Goal: Task Accomplishment & Management: Use online tool/utility

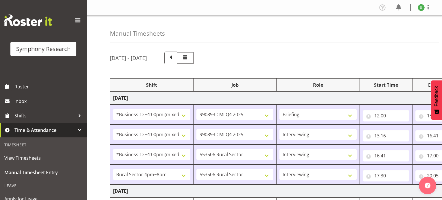
select select "81741"
select select "10575"
select select "81741"
select select "10575"
select select "47"
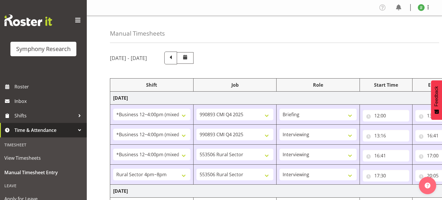
select select "81741"
select select "10587"
select select "47"
select select "81298"
select select "10587"
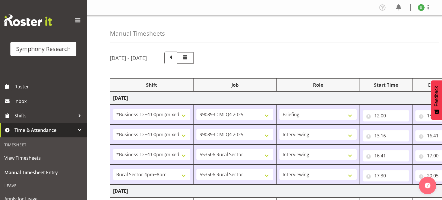
select select "47"
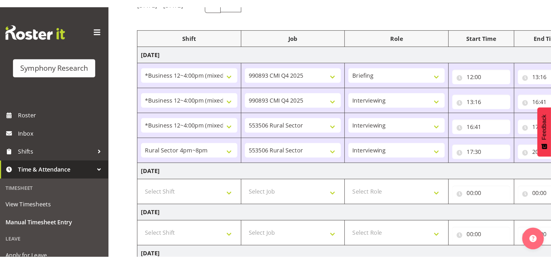
scroll to position [59, 0]
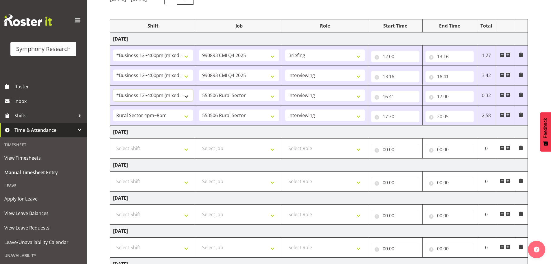
click at [175, 96] on select "!!Weekend Residential (Roster IT Shift Label) *Business 9/10am ~ 4:30pm *Busine…" at bounding box center [153, 95] width 80 height 12
select select "81298"
click at [113, 89] on select "!!Weekend Residential (Roster IT Shift Label) *Business 9/10am ~ 4:30pm *Busine…" at bounding box center [153, 95] width 80 height 12
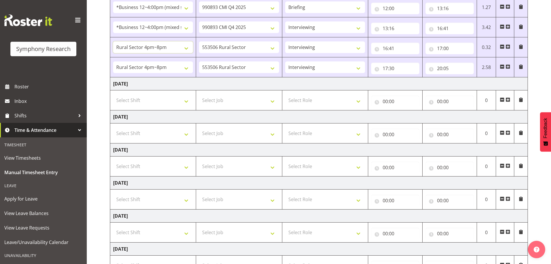
scroll to position [155, 0]
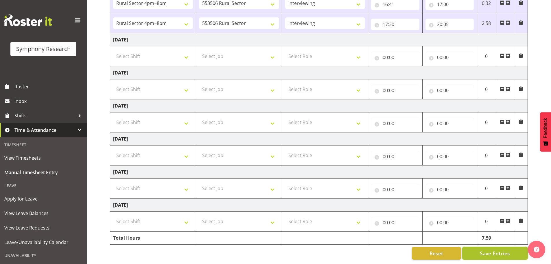
click at [442, 199] on span "Save Entries" at bounding box center [495, 253] width 30 height 8
